Goal: Find contact information: Find contact information

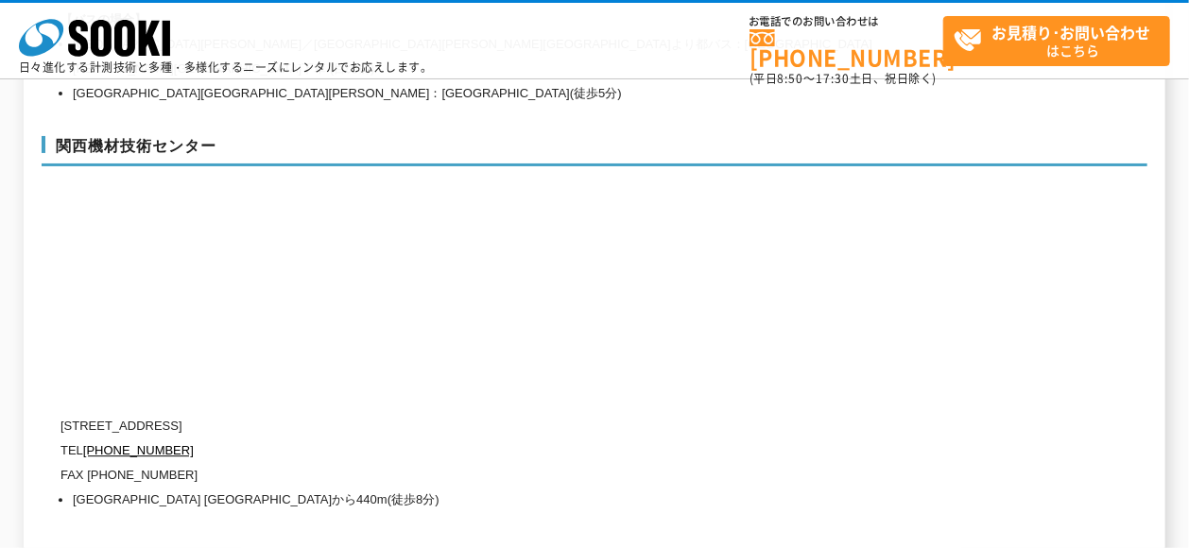
click at [781, 239] on div "関西機材技術センター 〒660-0083 兵庫県尼崎市道意町5-40-1 TEL 0120-856-990 FAX (06)6430-0314 阪神線 尼崎セ…" at bounding box center [595, 320] width 1106 height 406
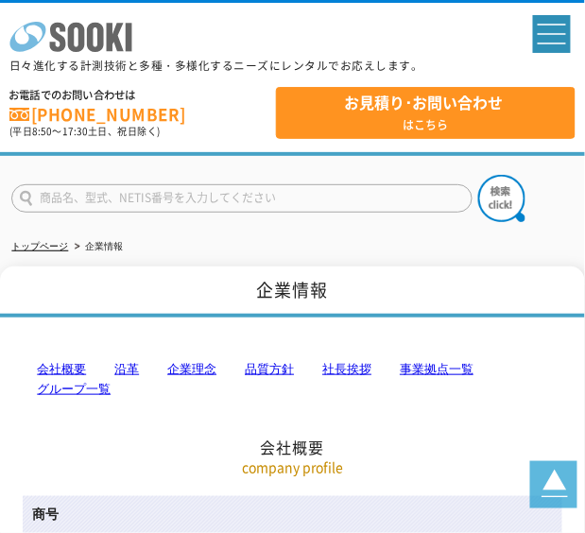
click at [115, 47] on icon "株式会社 ソーキ" at bounding box center [71, 37] width 132 height 30
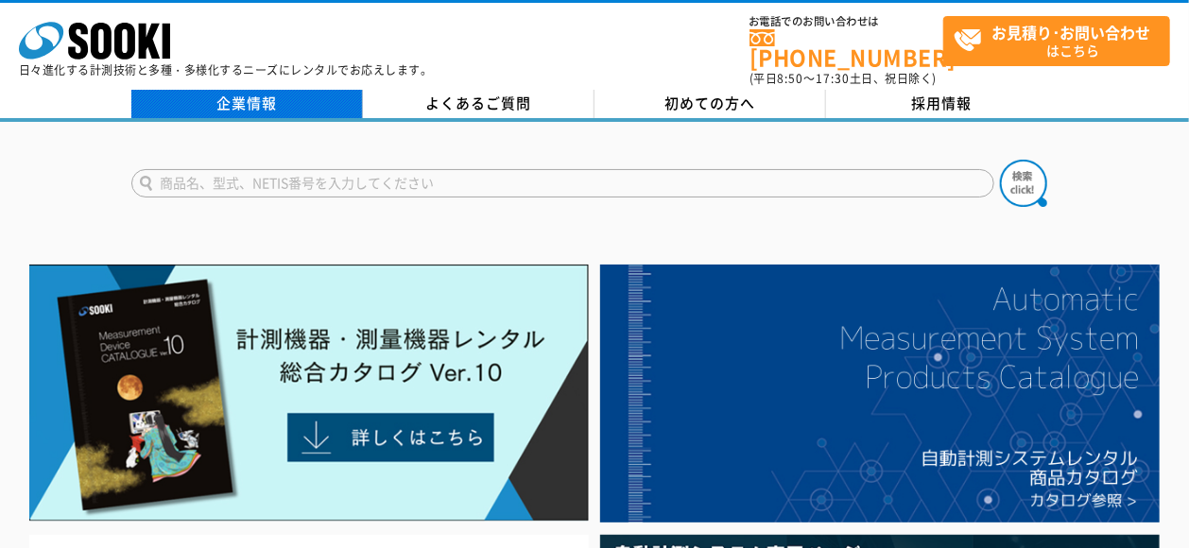
click at [271, 90] on link "企業情報" at bounding box center [247, 104] width 232 height 28
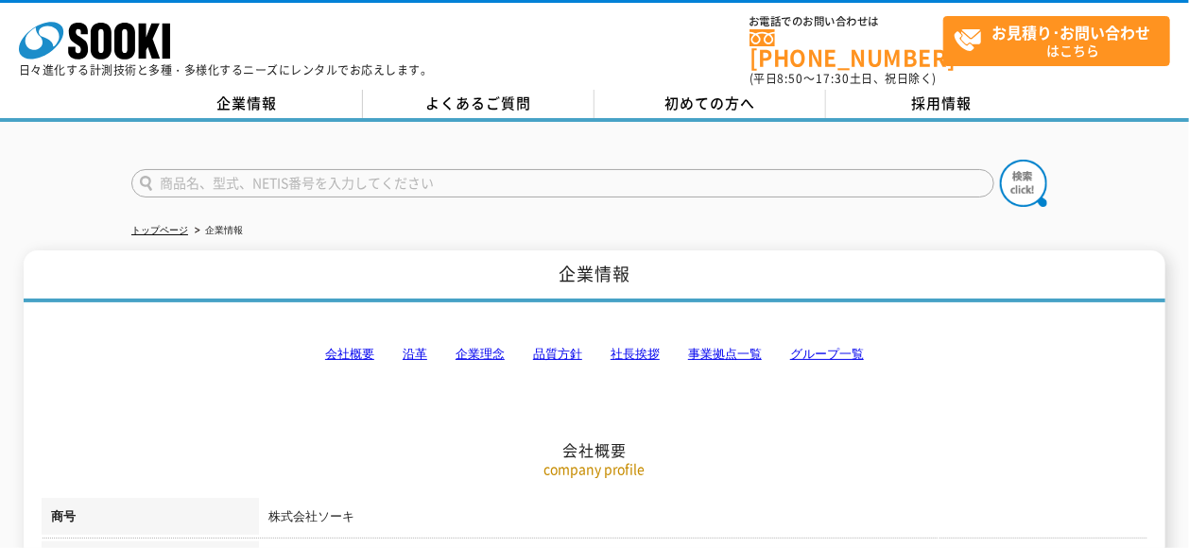
click at [364, 347] on link "会社概要" at bounding box center [349, 354] width 49 height 14
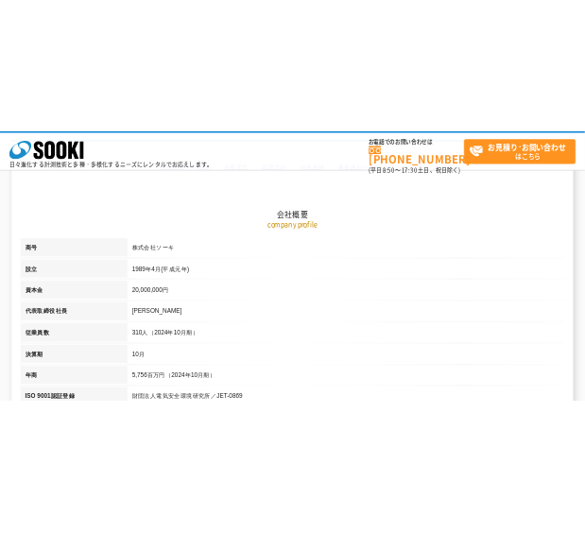
scroll to position [238, 0]
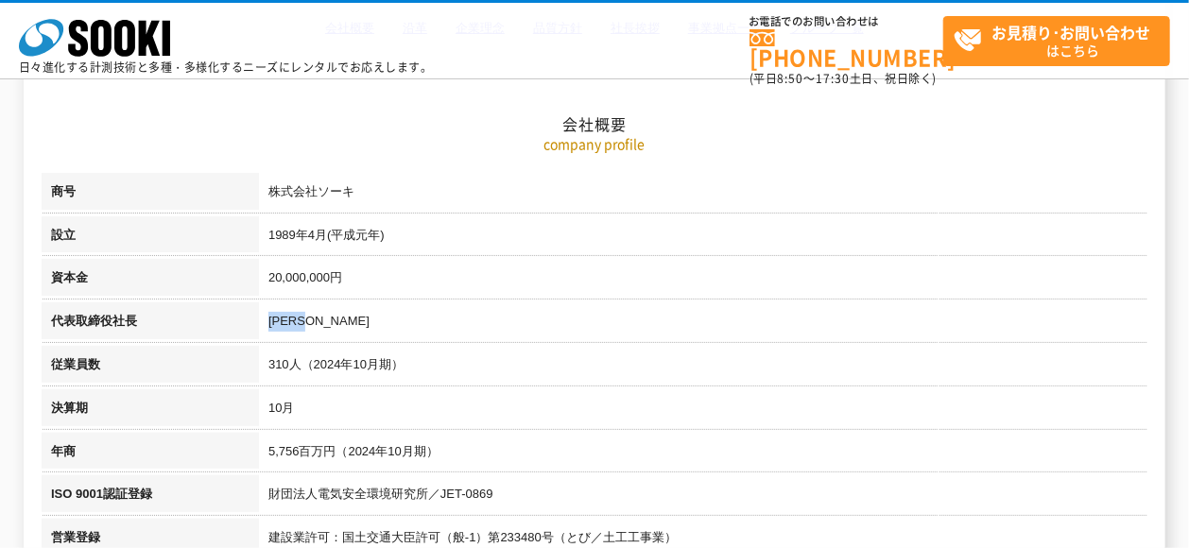
drag, startPoint x: 335, startPoint y: 321, endPoint x: 185, endPoint y: 317, distance: 149.4
click at [185, 317] on tr "代表取締役社長 [PERSON_NAME]" at bounding box center [595, 323] width 1106 height 43
copy tr "代表取締役社長 [PERSON_NAME]"
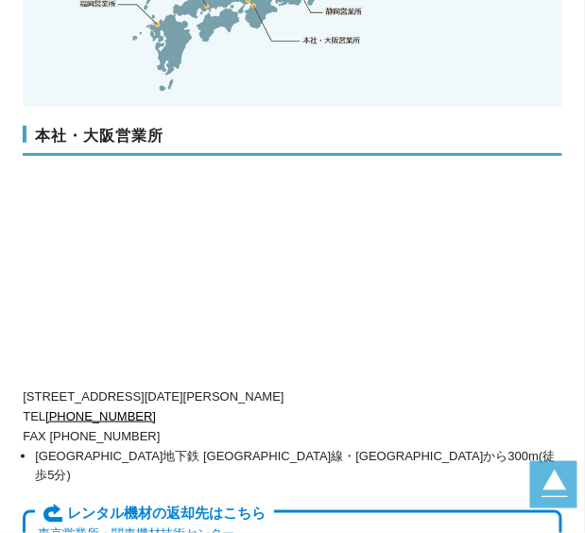
scroll to position [6224, 0]
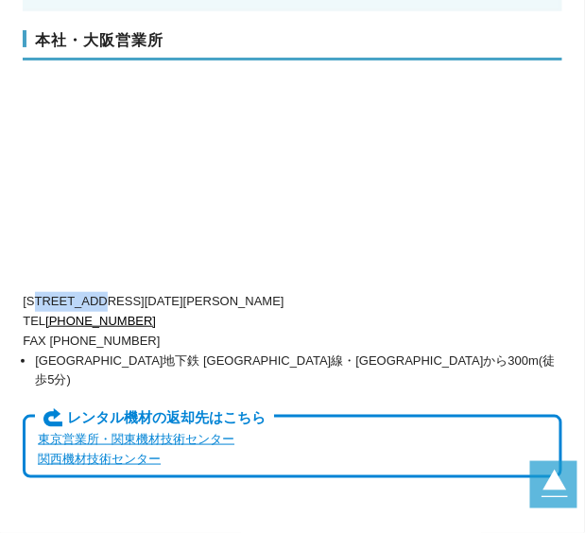
drag, startPoint x: 39, startPoint y: 215, endPoint x: 100, endPoint y: 226, distance: 62.5
click at [100, 292] on p "[STREET_ADDRESS][DATE][PERSON_NAME]" at bounding box center [292, 302] width 539 height 20
click at [77, 292] on p "[STREET_ADDRESS][DATE][PERSON_NAME]" at bounding box center [292, 302] width 539 height 20
drag, startPoint x: 34, startPoint y: 214, endPoint x: 94, endPoint y: 223, distance: 60.3
click at [94, 292] on p "[STREET_ADDRESS][DATE][PERSON_NAME]" at bounding box center [292, 302] width 539 height 20
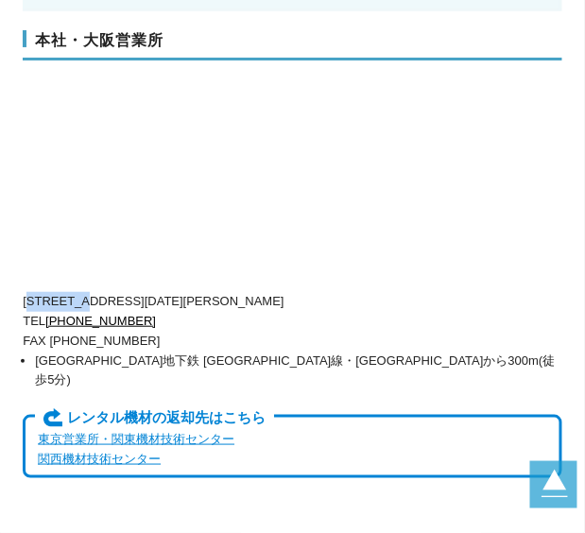
copy p "550-0005"
click at [125, 314] on link "[PHONE_NUMBER]" at bounding box center [100, 321] width 111 height 14
click at [113, 292] on p "[STREET_ADDRESS][DATE][PERSON_NAME]" at bounding box center [292, 302] width 539 height 20
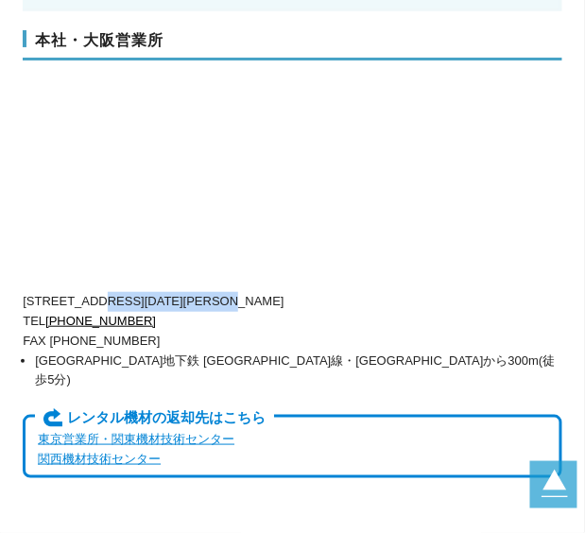
drag, startPoint x: 104, startPoint y: 221, endPoint x: 284, endPoint y: 219, distance: 179.6
click at [284, 292] on p "[STREET_ADDRESS][DATE][PERSON_NAME]" at bounding box center [292, 302] width 539 height 20
copy p "[STREET_ADDRESS][DATE]"
click at [303, 312] on p "TEL [PHONE_NUMBER]" at bounding box center [292, 322] width 539 height 20
drag, startPoint x: 295, startPoint y: 224, endPoint x: 399, endPoint y: 215, distance: 104.3
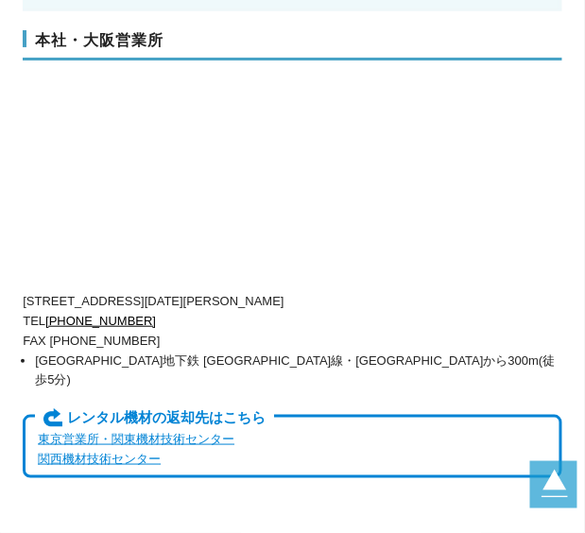
click at [399, 292] on p "[STREET_ADDRESS][DATE][PERSON_NAME]" at bounding box center [292, 302] width 539 height 20
copy p "[PERSON_NAME][STREET_ADDRESS]"
drag, startPoint x: 186, startPoint y: 239, endPoint x: 48, endPoint y: 238, distance: 138.0
click at [48, 312] on p "TEL [PHONE_NUMBER]" at bounding box center [292, 322] width 539 height 20
copy link "[PHONE_NUMBER]"
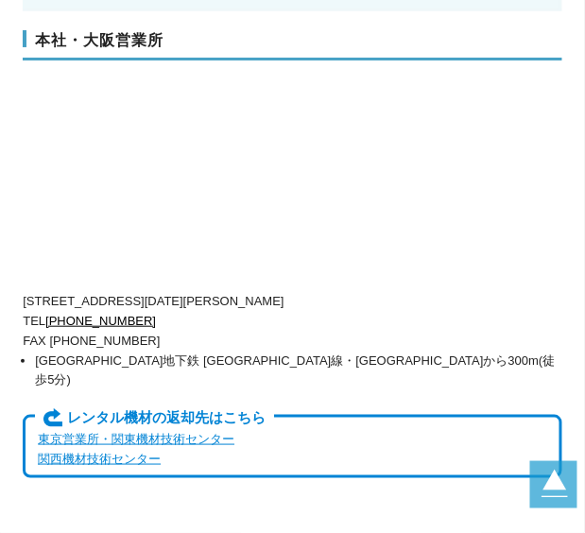
click at [245, 332] on p "FAX [PHONE_NUMBER]" at bounding box center [292, 342] width 539 height 20
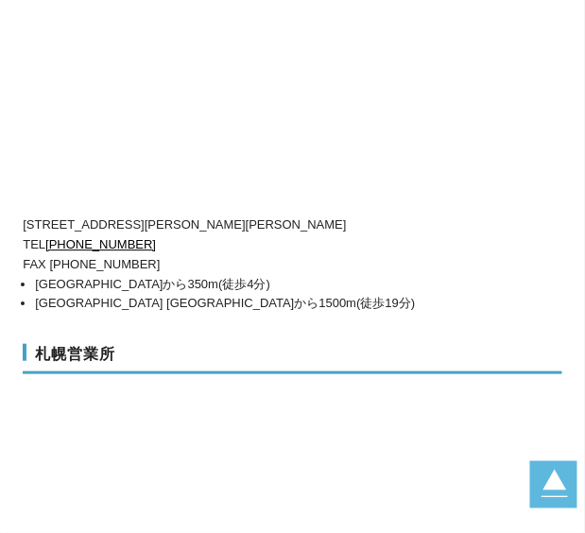
scroll to position [6644, 0]
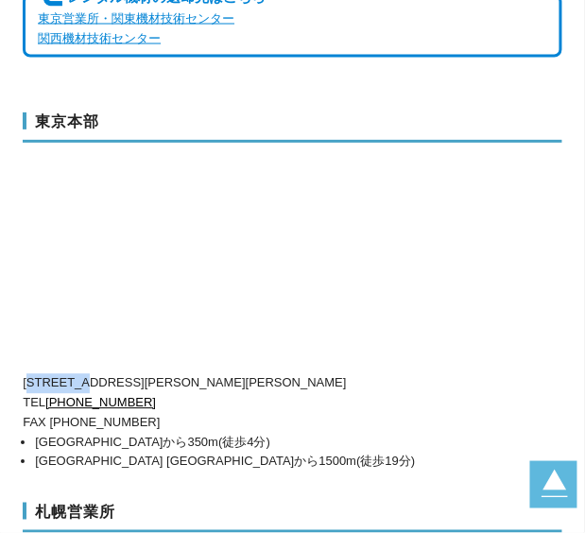
drag, startPoint x: 31, startPoint y: 277, endPoint x: 90, endPoint y: 275, distance: 58.6
click at [90, 374] on p "[STREET_ADDRESS][PERSON_NAME][PERSON_NAME]" at bounding box center [292, 384] width 539 height 20
copy p "104-0033"
click at [105, 374] on p "[STREET_ADDRESS][PERSON_NAME][PERSON_NAME]" at bounding box center [292, 384] width 539 height 20
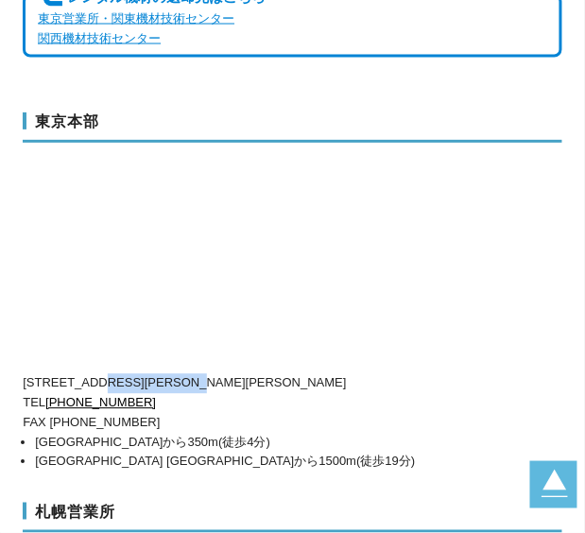
drag, startPoint x: 100, startPoint y: 277, endPoint x: 235, endPoint y: 280, distance: 135.2
click at [235, 374] on p "[STREET_ADDRESS][PERSON_NAME][PERSON_NAME]" at bounding box center [292, 384] width 539 height 20
copy p "[PERSON_NAME][STREET_ADDRESS][PERSON_NAME]"
click at [250, 394] on p "TEL [PHONE_NUMBER]" at bounding box center [292, 404] width 539 height 20
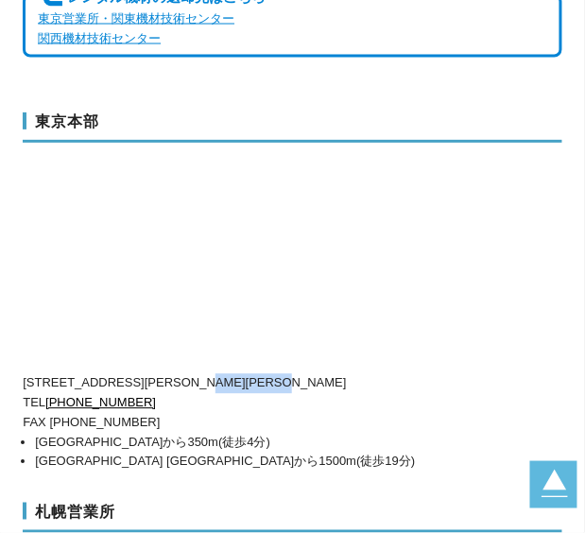
drag, startPoint x: 242, startPoint y: 284, endPoint x: 356, endPoint y: 289, distance: 114.5
click at [356, 374] on p "[STREET_ADDRESS][PERSON_NAME][PERSON_NAME]" at bounding box center [292, 384] width 539 height 20
copy p "秩父ビルディング5階"
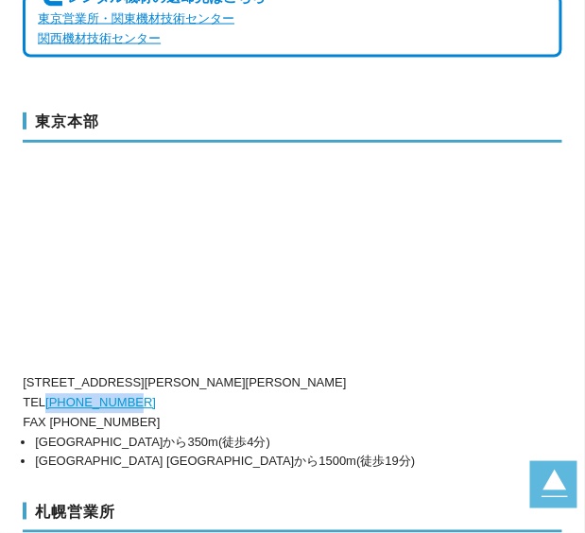
drag, startPoint x: 164, startPoint y: 298, endPoint x: 49, endPoint y: 296, distance: 115.3
click at [49, 394] on p "TEL [PHONE_NUMBER]" at bounding box center [292, 404] width 539 height 20
copy link "[PHONE_NUMBER]"
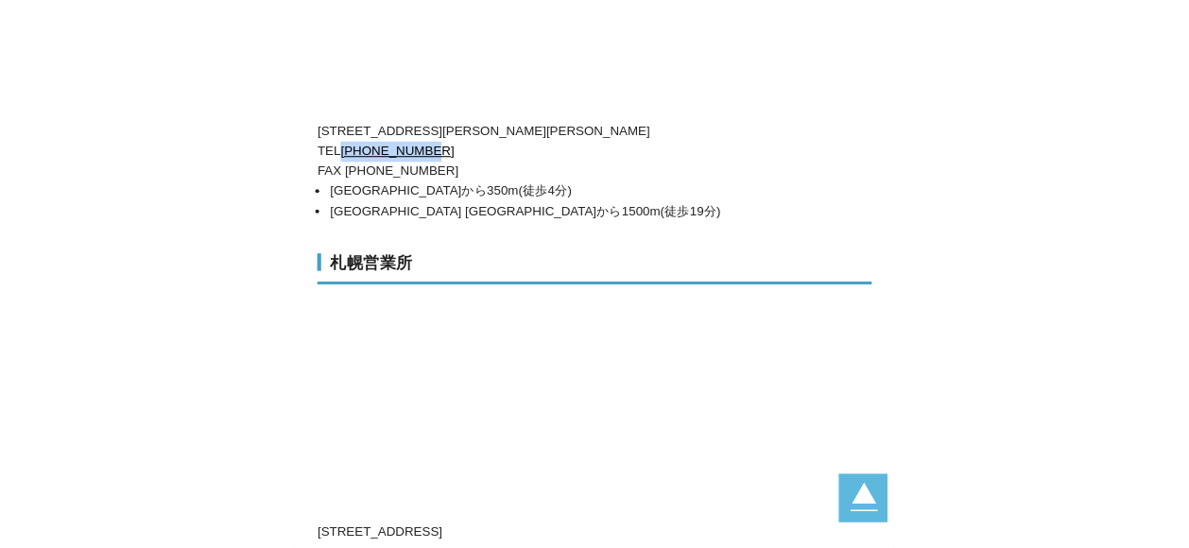
scroll to position [6439, 0]
